Goal: Navigation & Orientation: Understand site structure

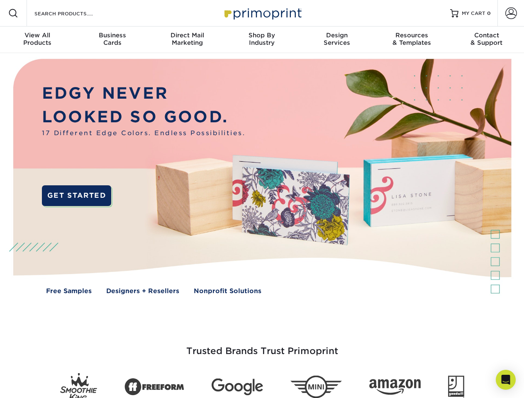
click at [262, 199] on img at bounding box center [261, 182] width 518 height 259
click at [13, 13] on span at bounding box center [13, 13] width 10 height 10
click at [511, 13] on span at bounding box center [511, 13] width 12 height 12
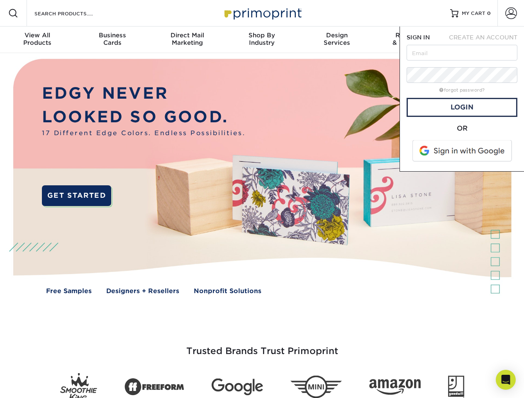
click at [37, 40] on div "View All Products" at bounding box center [37, 39] width 75 height 15
click at [112, 40] on div "Business Cards" at bounding box center [112, 39] width 75 height 15
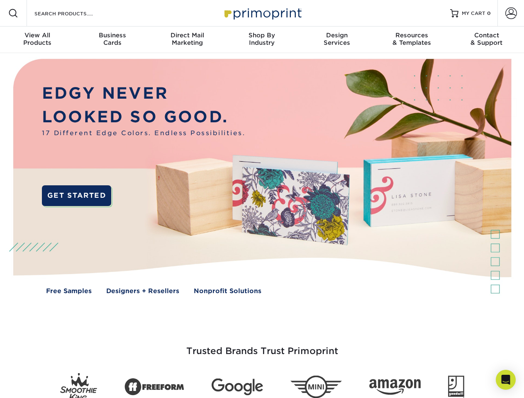
click at [187, 40] on div "Direct Mail Marketing" at bounding box center [187, 39] width 75 height 15
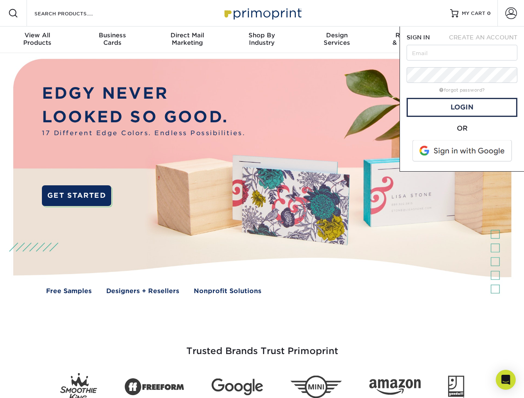
click at [262, 40] on div "Shop By Industry" at bounding box center [261, 39] width 75 height 15
click at [337, 40] on div "Design Services" at bounding box center [336, 39] width 75 height 15
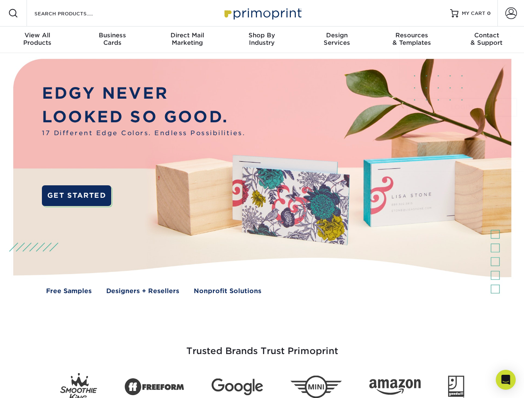
click at [411, 40] on span "SIGN IN" at bounding box center [417, 37] width 23 height 7
click at [486, 40] on div "Contact & Support" at bounding box center [486, 39] width 75 height 15
